Goal: Find specific page/section: Find specific page/section

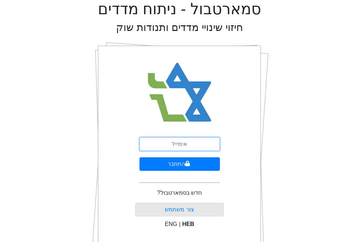
type input "[EMAIL_ADDRESS][DOMAIN_NAME]"
